Goal: Information Seeking & Learning: Learn about a topic

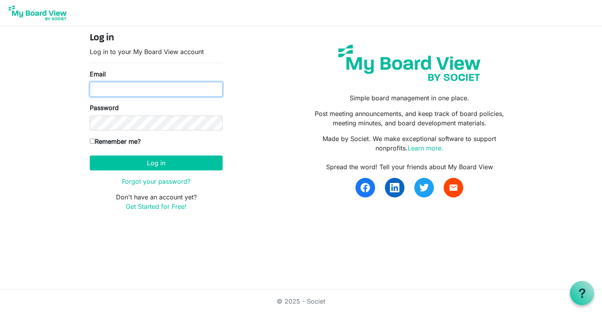
type input "kelsey.simms@cptins.com"
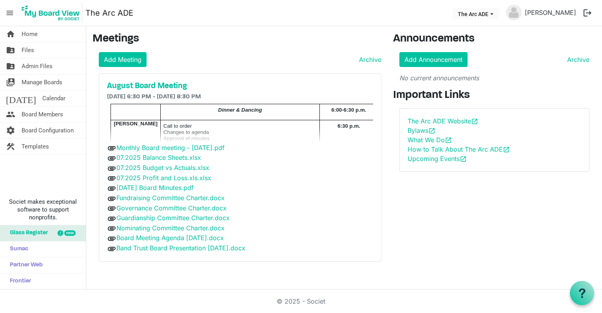
click at [144, 80] on div "August Board Meeting 8/20/2025 6:30 PM - 8/20/2025 8:30 PM Dinner & Dancing 6:0…" at bounding box center [240, 168] width 282 height 188
click at [144, 85] on h5 "August Board Meeting" at bounding box center [240, 86] width 266 height 9
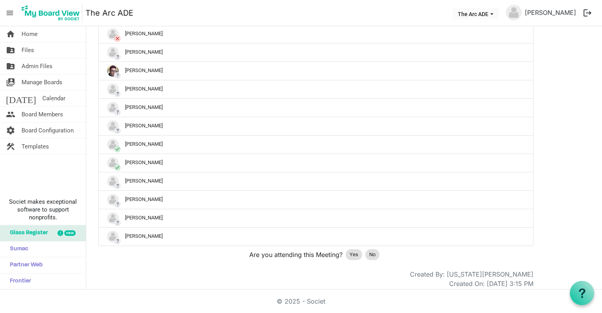
scroll to position [470, 0]
click at [356, 252] on span "Yes" at bounding box center [354, 254] width 9 height 8
